Goal: Task Accomplishment & Management: Use online tool/utility

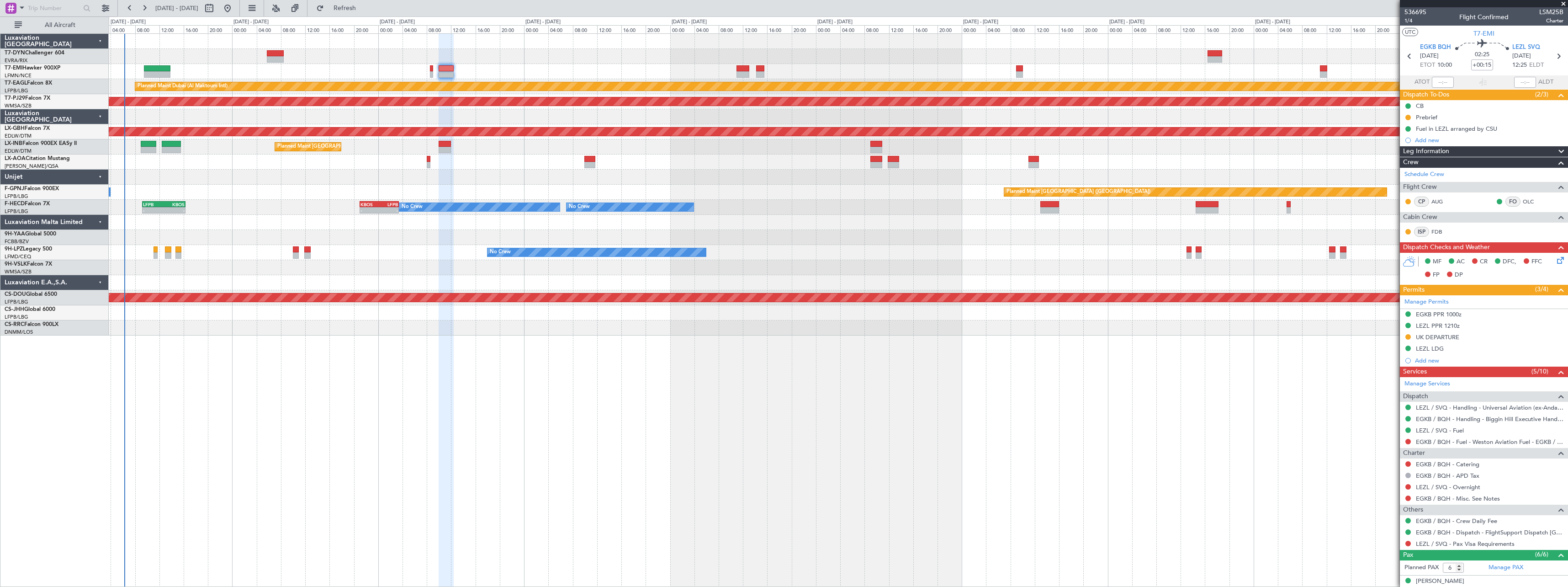
scroll to position [111, 0]
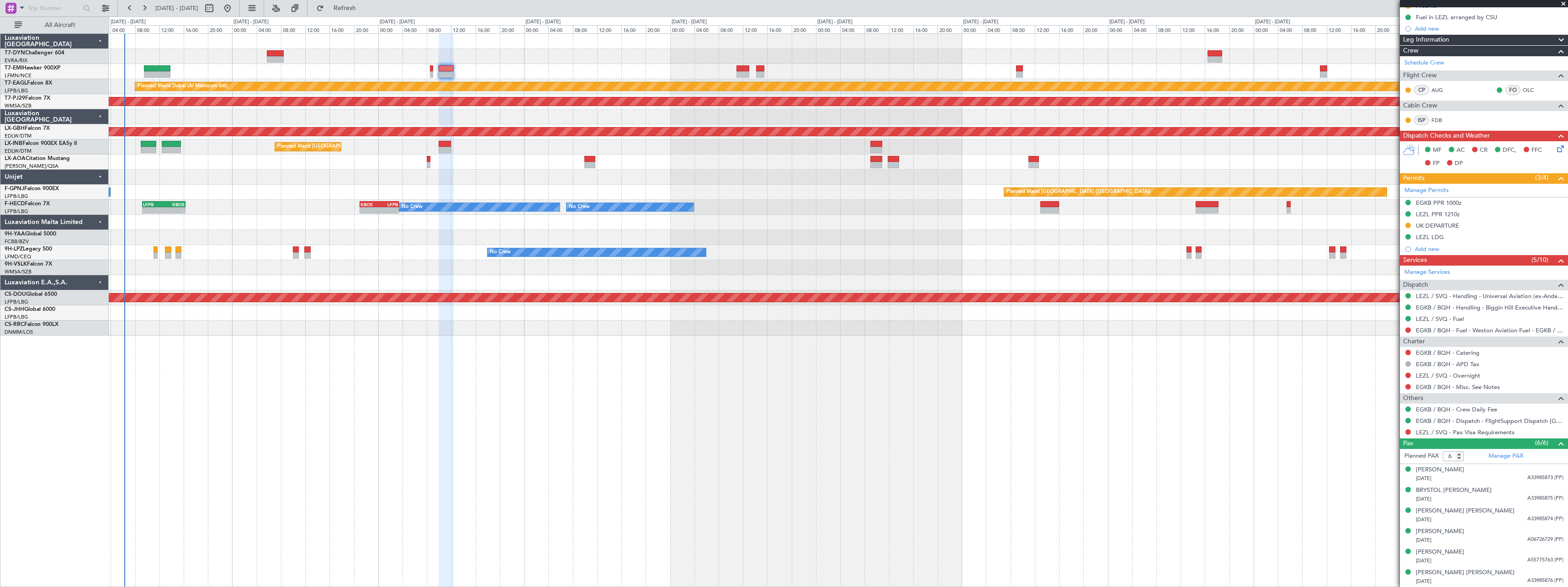
click at [367, 15] on button "Refresh" at bounding box center [339, 8] width 55 height 15
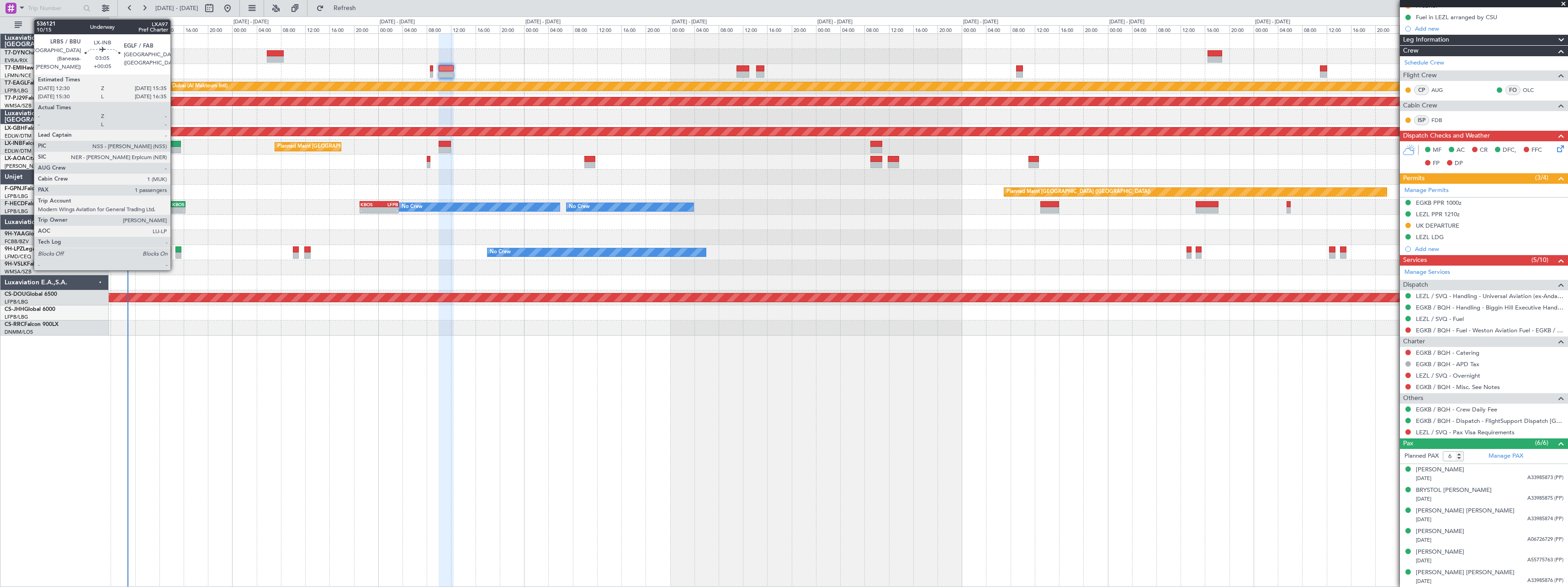
click at [174, 147] on div at bounding box center [172, 150] width 19 height 6
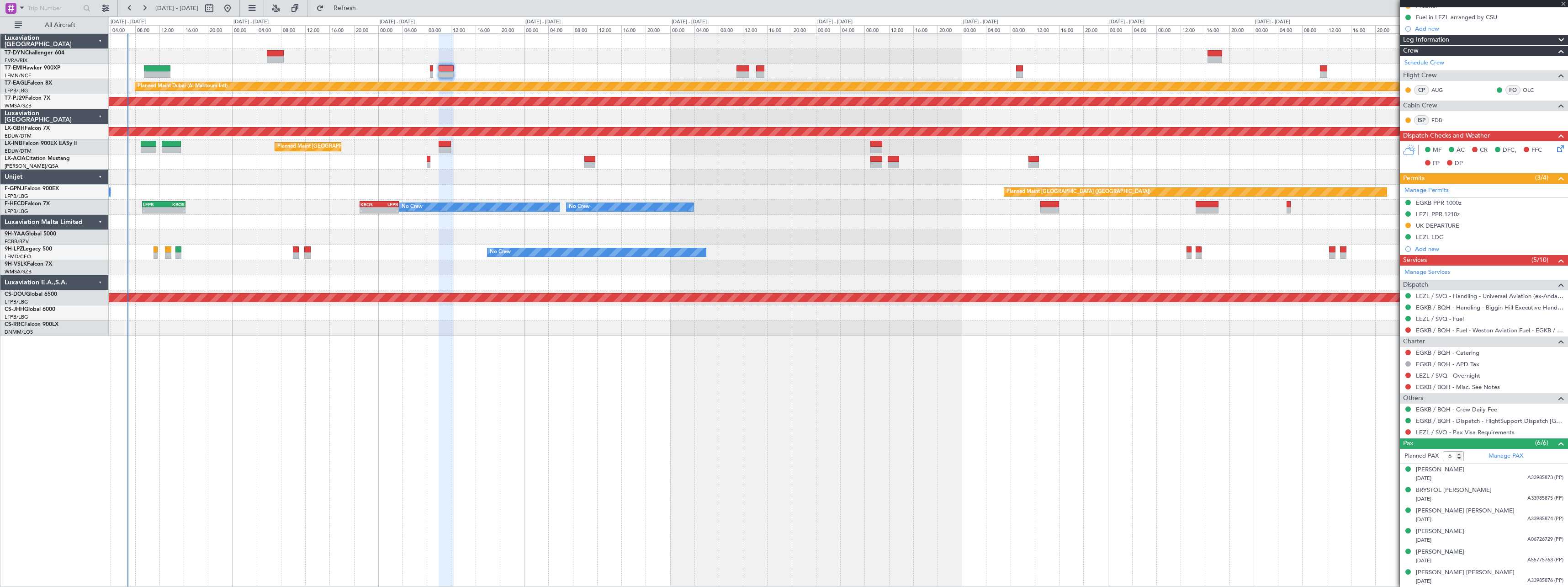
type input "+00:05"
type input "1"
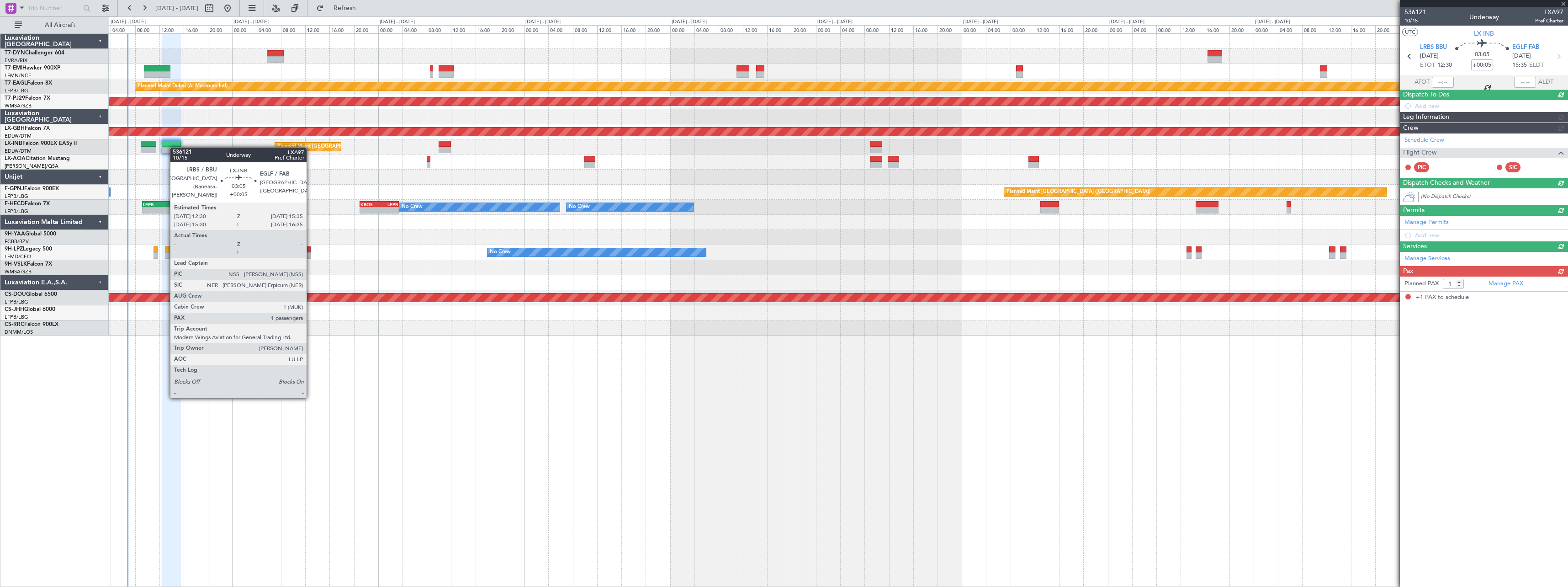
scroll to position [0, 0]
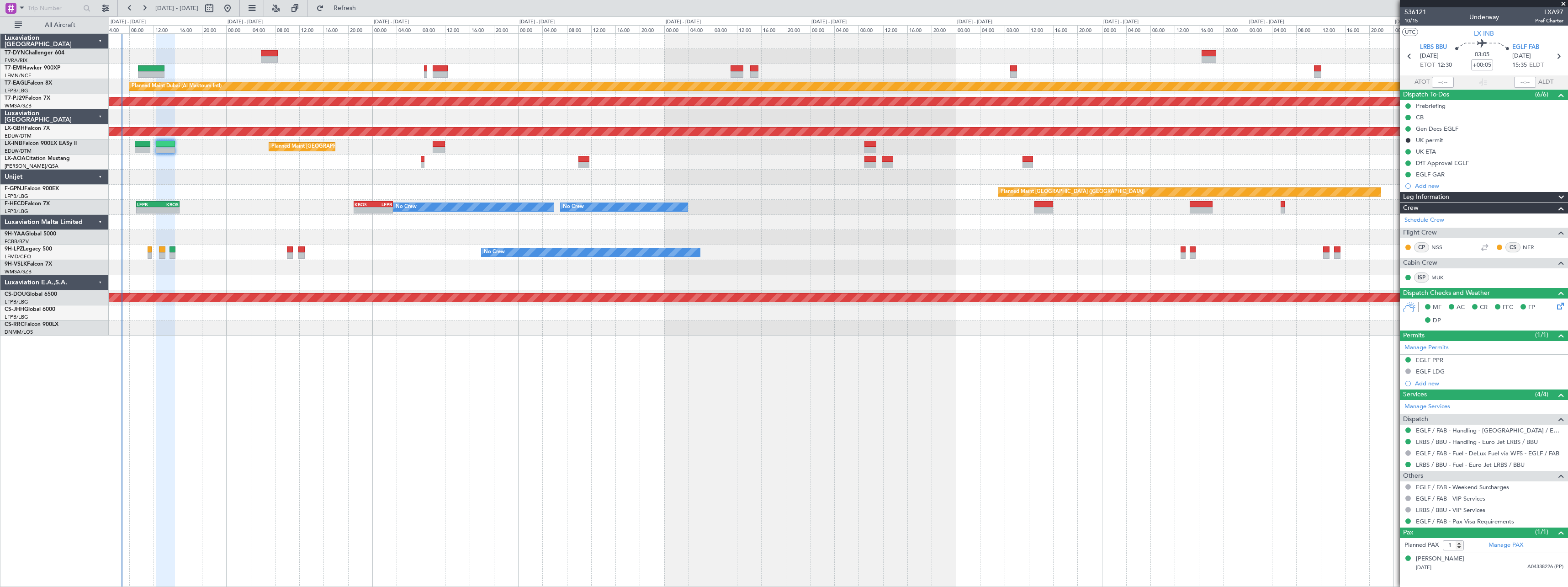
click at [355, 250] on div "No Crew AOG Maint Cannes ([GEOGRAPHIC_DATA])" at bounding box center [838, 252] width 1459 height 15
click at [362, 4] on button "Refresh" at bounding box center [339, 8] width 55 height 15
click at [364, 11] on span "Refresh" at bounding box center [345, 8] width 38 height 6
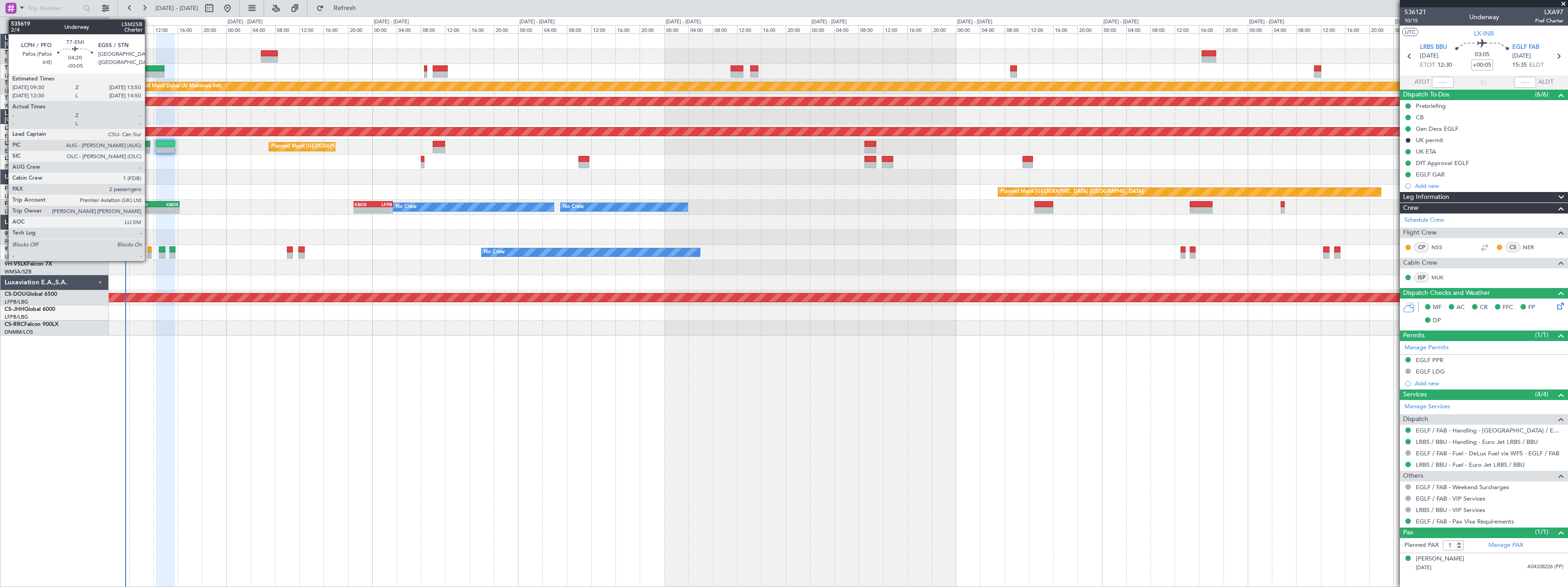
click at [149, 66] on div at bounding box center [152, 68] width 26 height 6
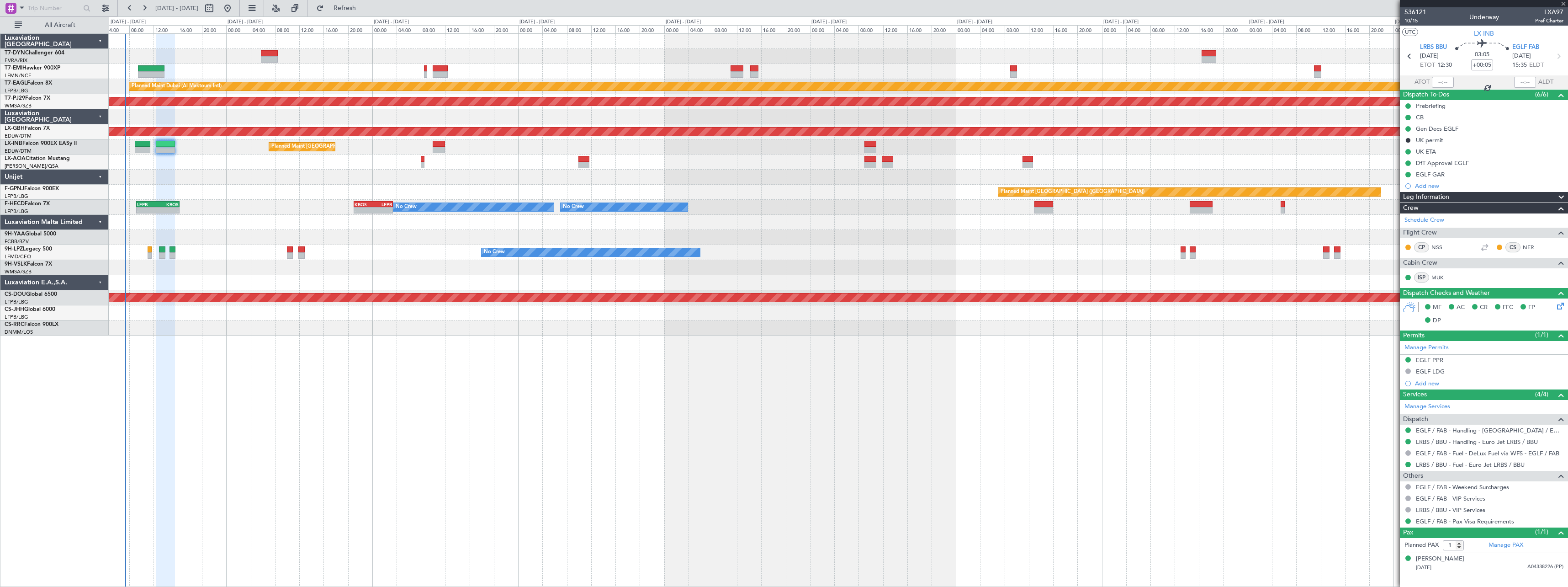
type input "-00:05"
type input "2"
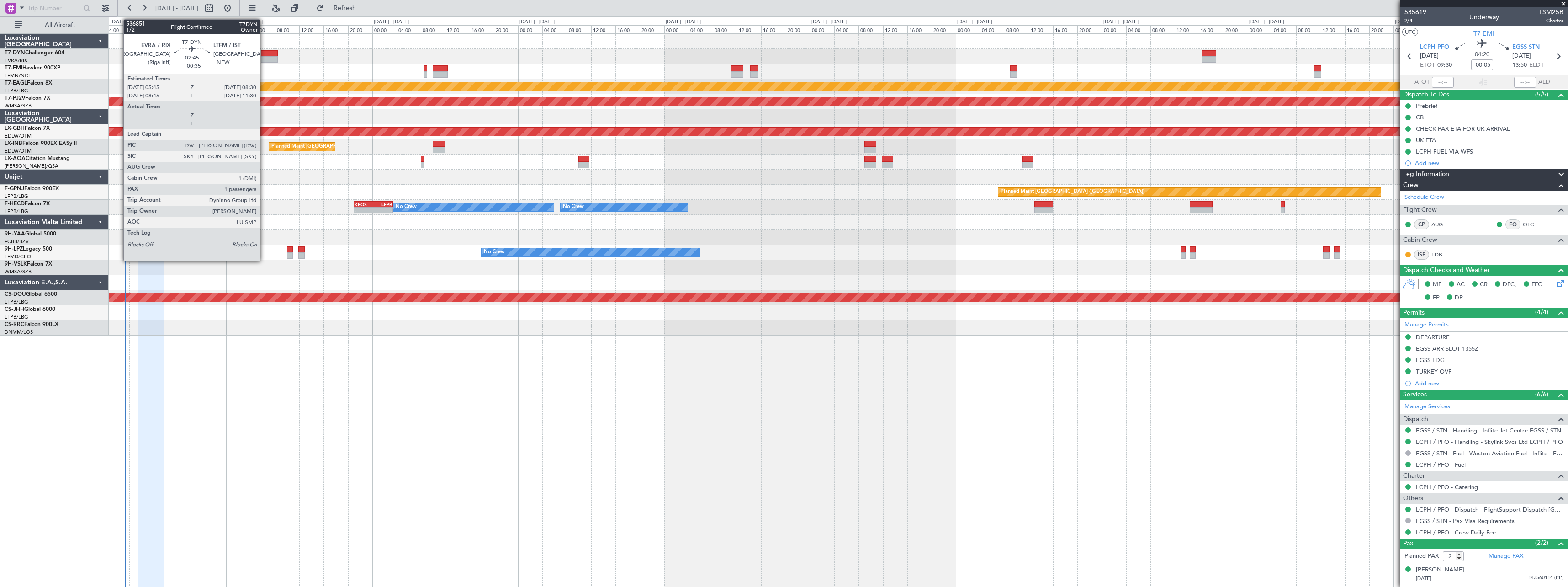
click at [264, 50] on div at bounding box center [269, 53] width 17 height 6
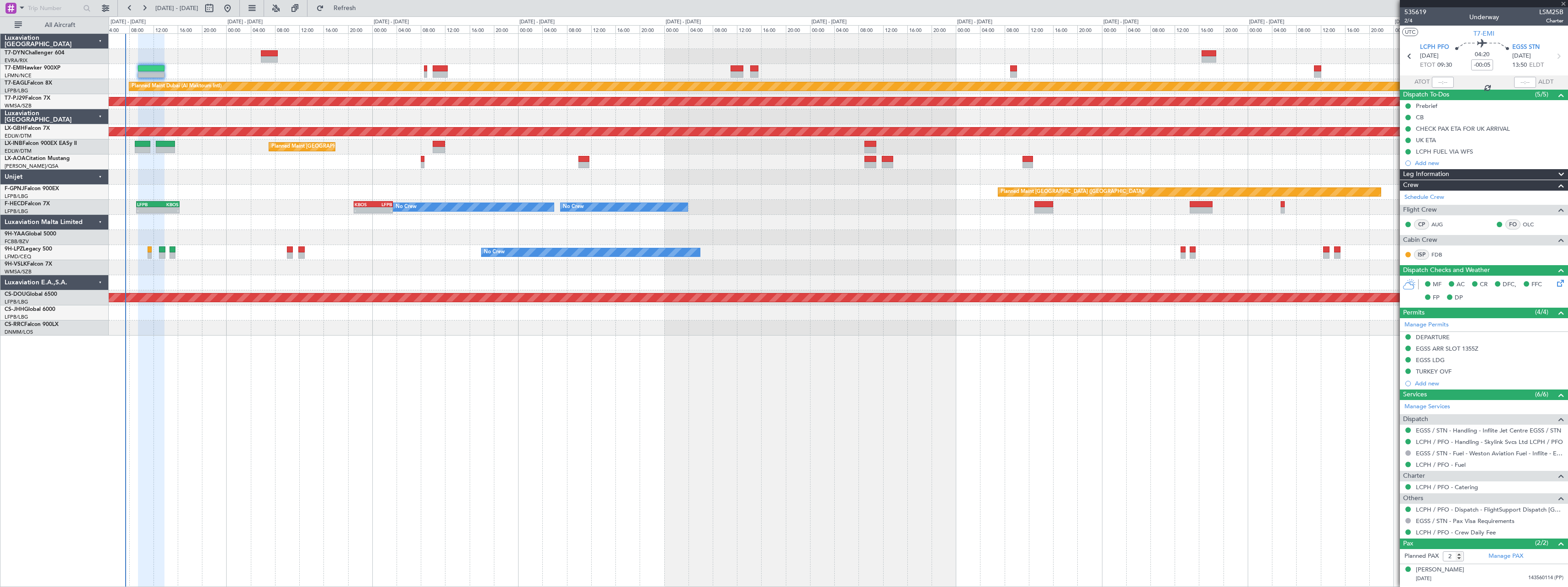
type input "+00:35"
type input "1"
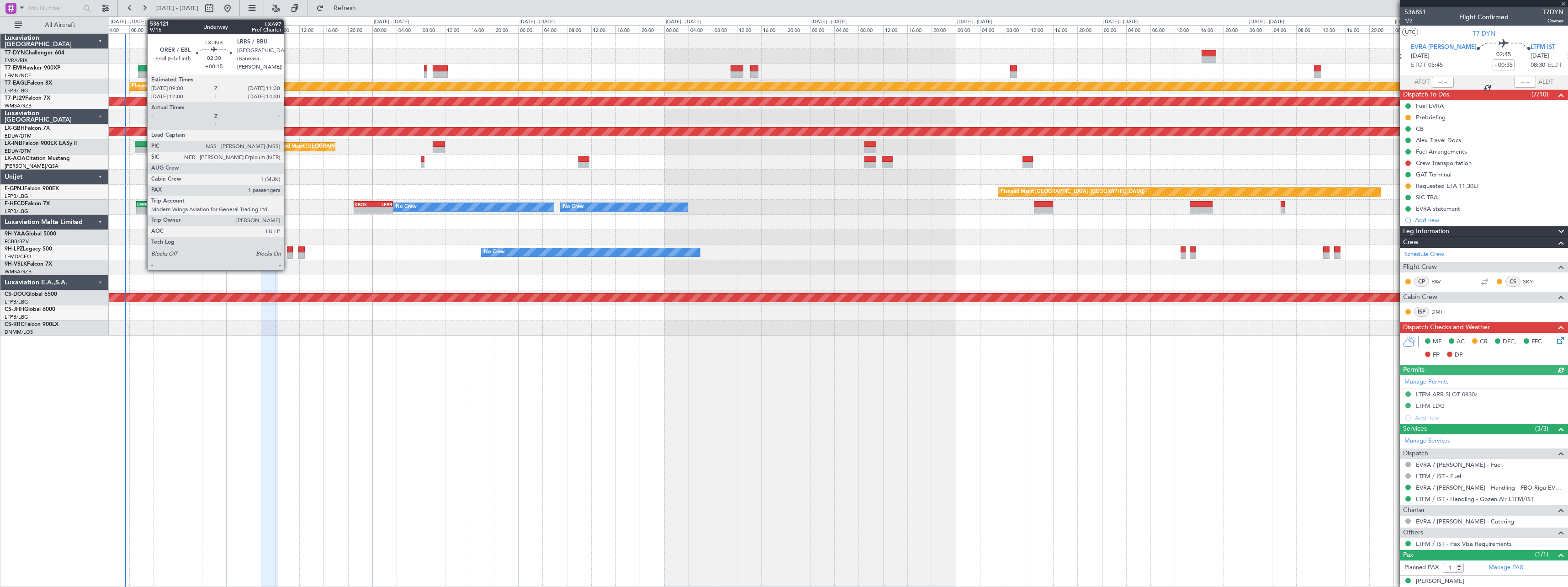
click at [142, 147] on div at bounding box center [142, 150] width 15 height 6
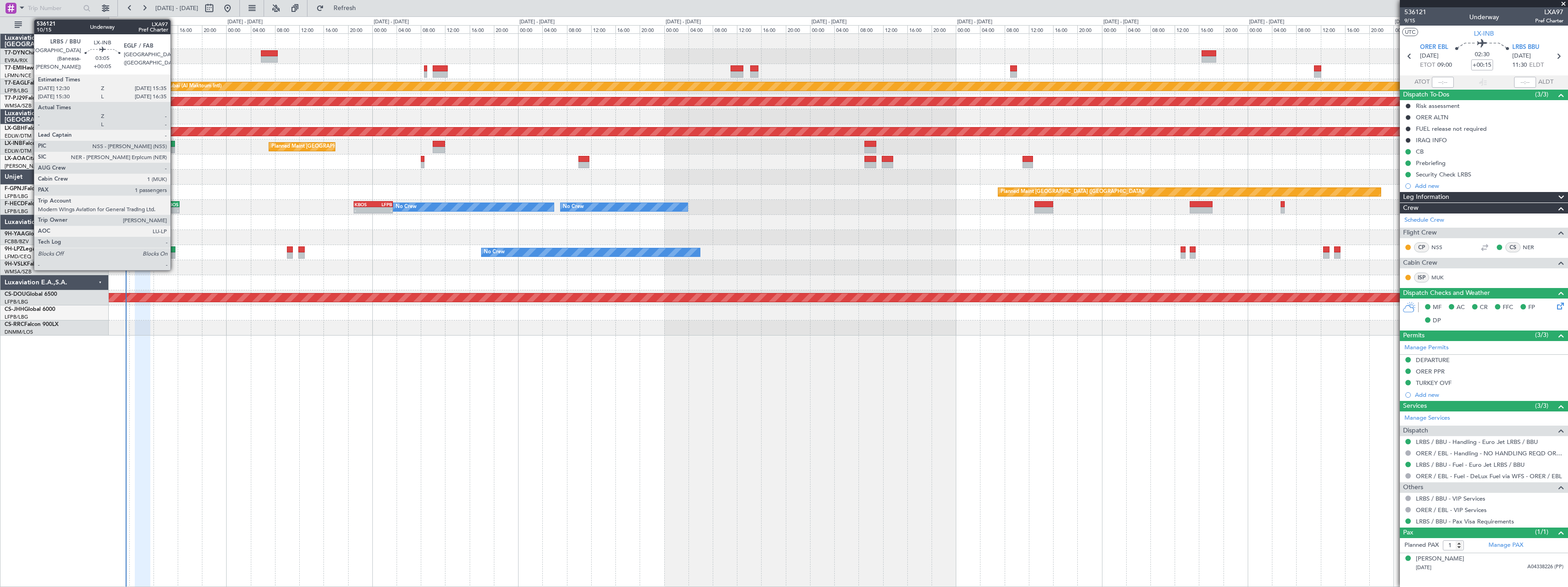
click at [174, 145] on div at bounding box center [165, 143] width 19 height 6
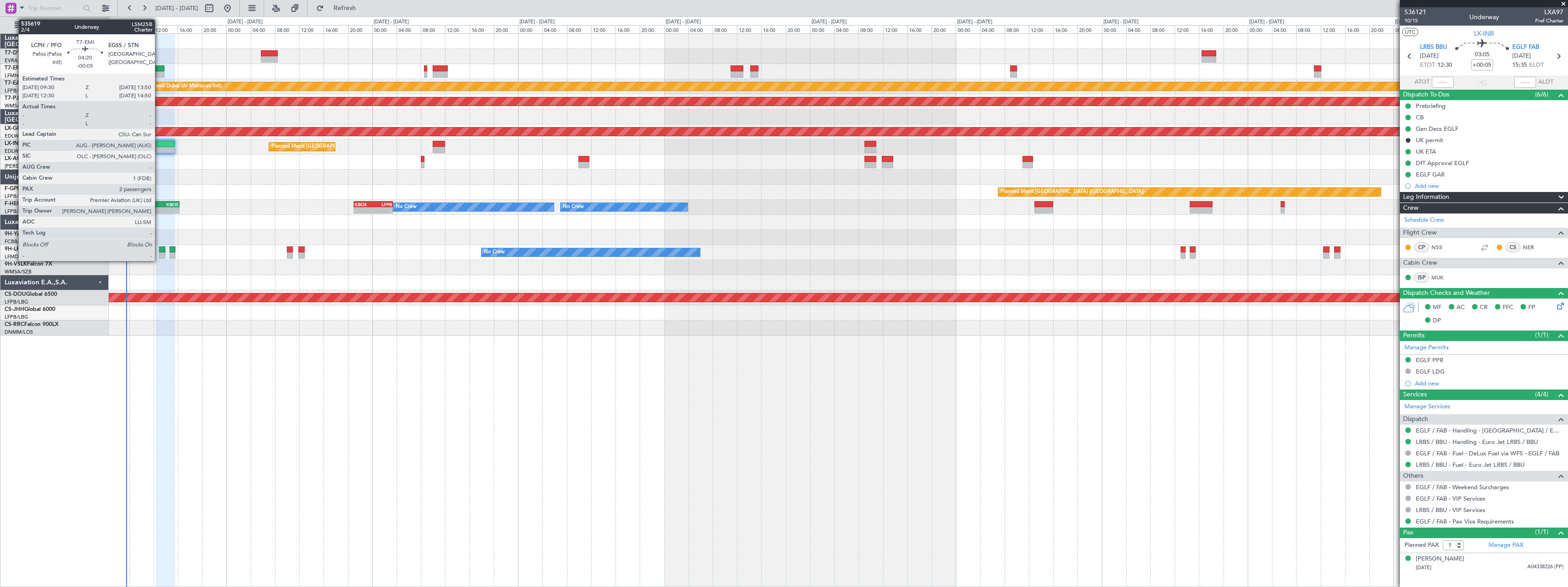
click at [159, 70] on div at bounding box center [152, 68] width 26 height 6
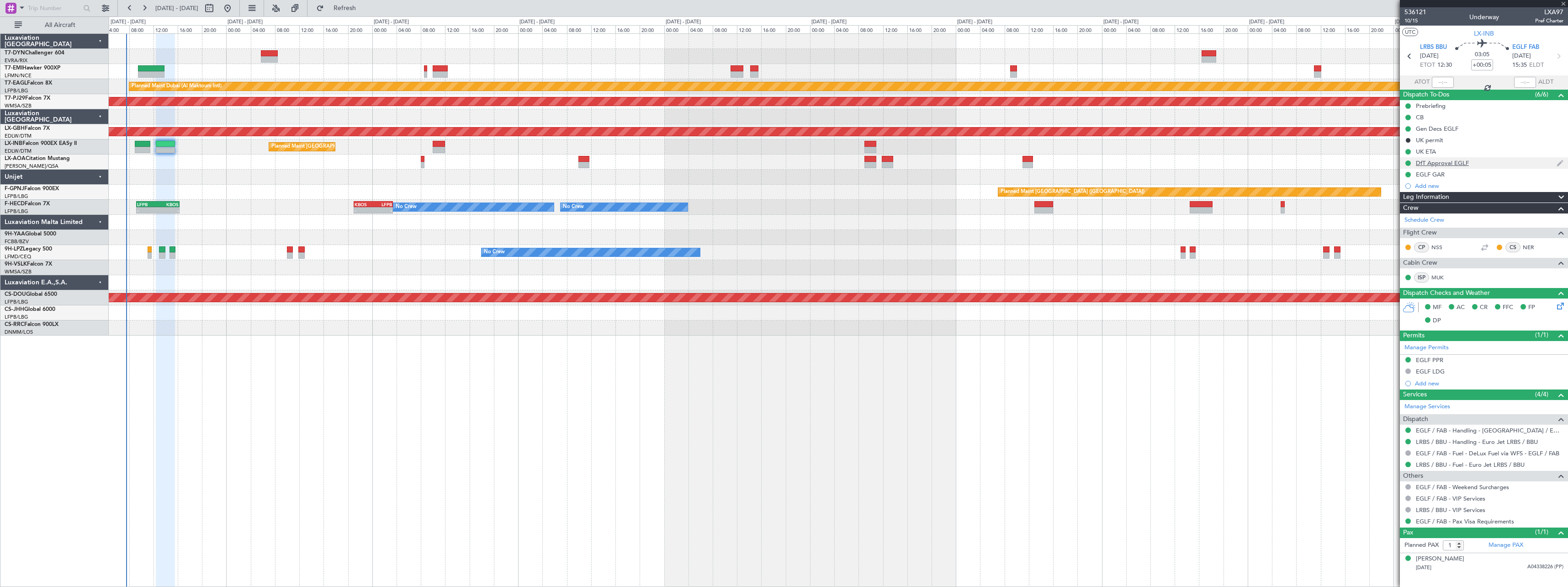
type input "-00:05"
type input "2"
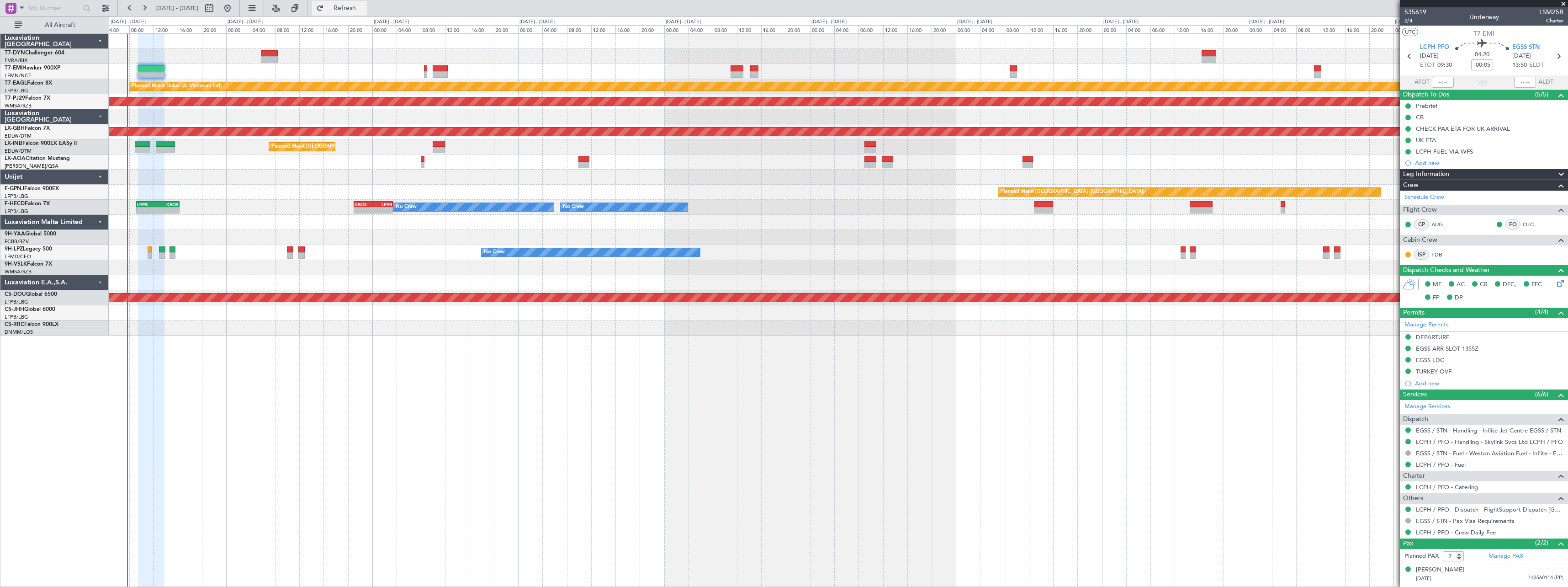
click at [361, 8] on span "Refresh" at bounding box center [345, 8] width 38 height 6
drag, startPoint x: 357, startPoint y: 13, endPoint x: 352, endPoint y: 1, distance: 13.0
click at [357, 13] on button "Refresh" at bounding box center [339, 8] width 55 height 15
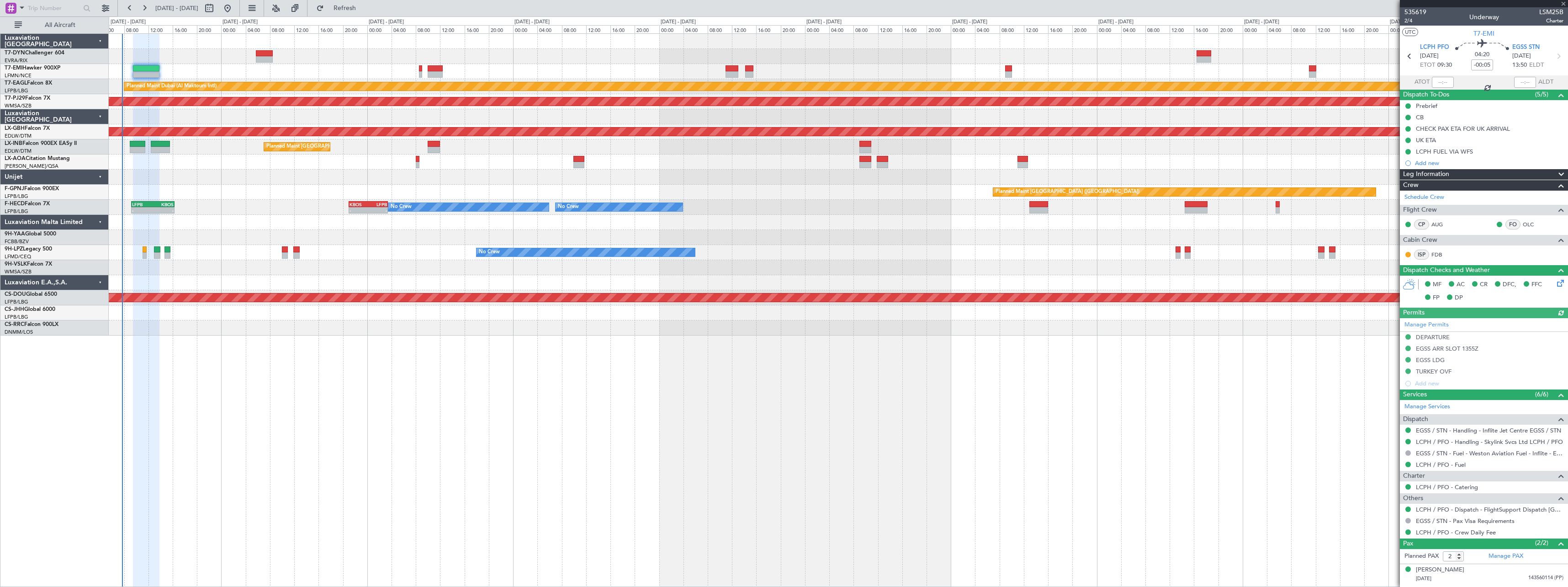
click at [341, 63] on div at bounding box center [838, 56] width 1459 height 15
click at [361, 13] on button "Refresh" at bounding box center [339, 8] width 55 height 15
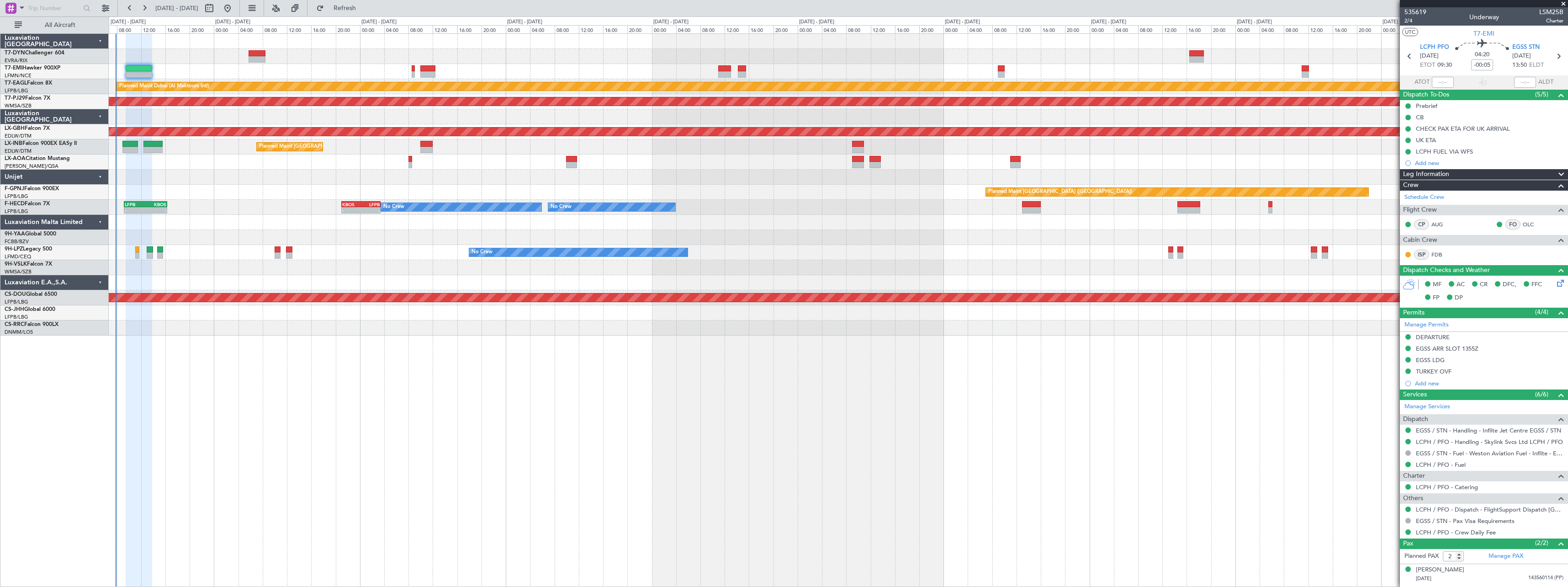
click at [201, 261] on div at bounding box center [838, 268] width 1459 height 15
